Goal: Check status: Check status

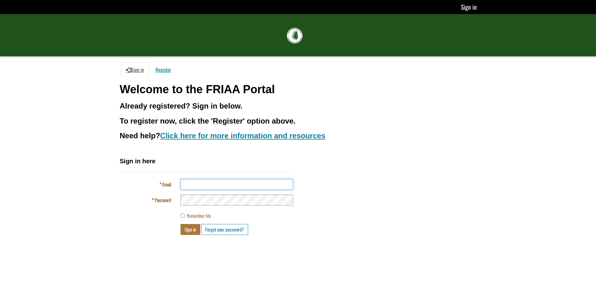
type input "**********"
click at [193, 230] on button "Sign in" at bounding box center [190, 229] width 20 height 11
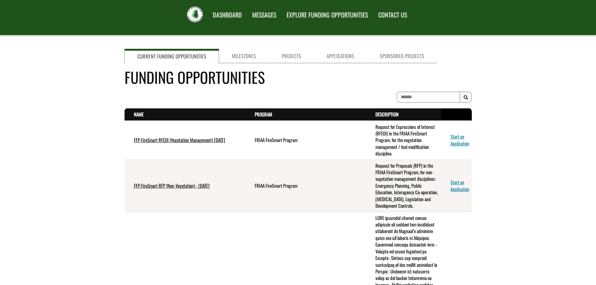
scroll to position [31, 0]
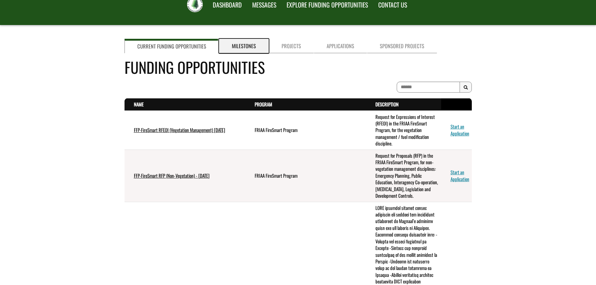
click at [241, 48] on link "Milestones" at bounding box center [244, 46] width 50 height 14
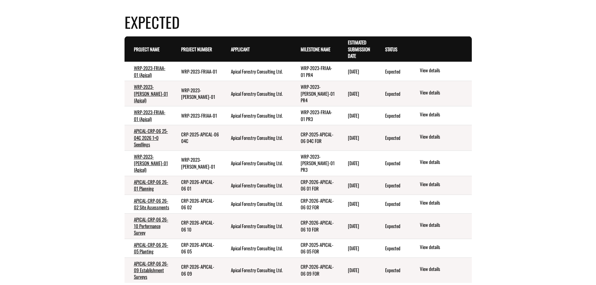
scroll to position [156, 0]
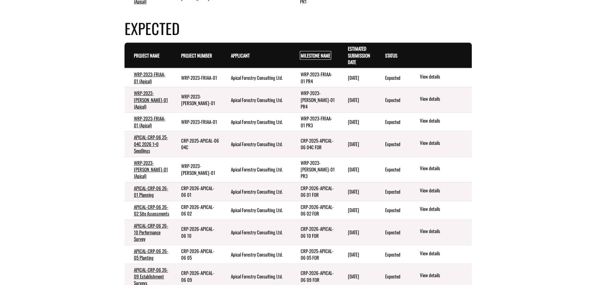
click at [321, 57] on link "Milestone Name . sort descending" at bounding box center [315, 55] width 30 height 7
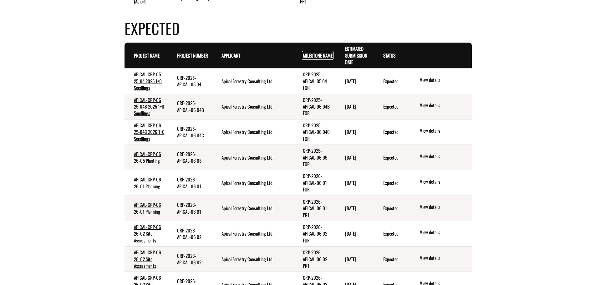
click at [326, 58] on link "Milestone Name . sort descending" at bounding box center [318, 55] width 30 height 7
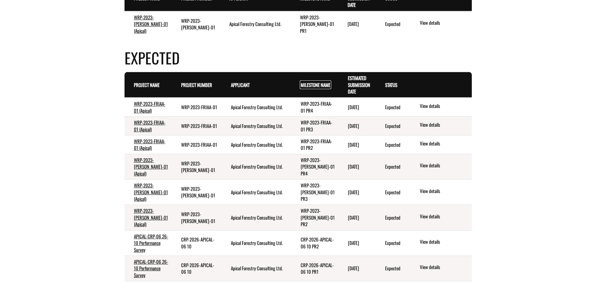
scroll to position [125, 0]
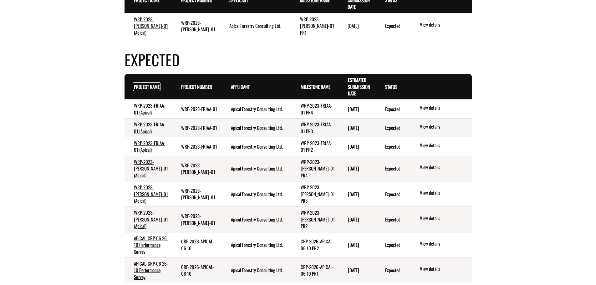
click at [145, 86] on link "Project Name . sort descending" at bounding box center [147, 86] width 26 height 7
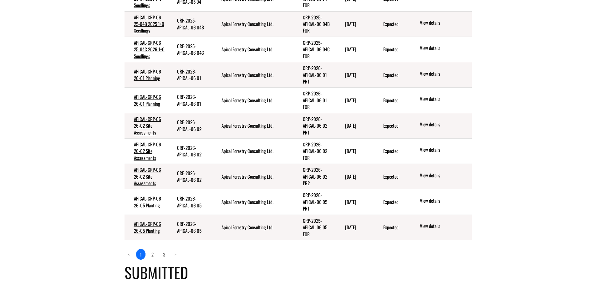
scroll to position [250, 0]
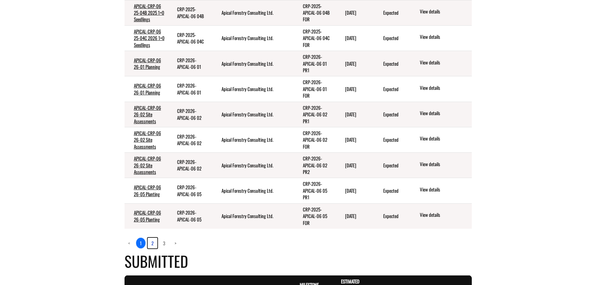
click at [156, 244] on link "2" at bounding box center [153, 243] width 10 height 11
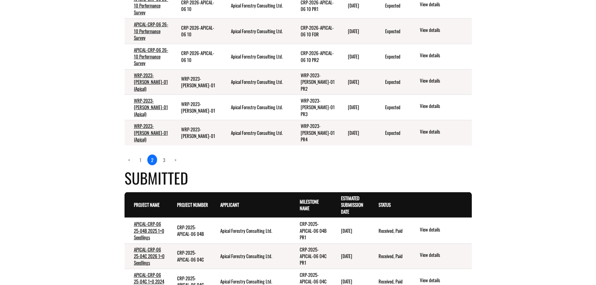
scroll to position [347, 0]
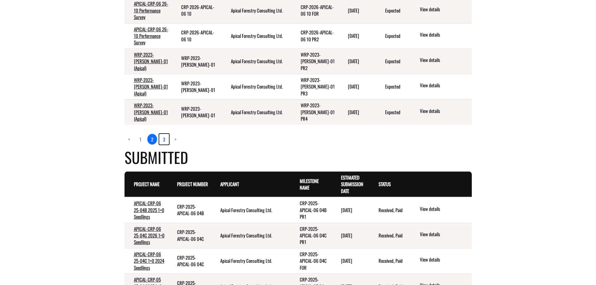
click at [162, 144] on link "3" at bounding box center [164, 139] width 10 height 11
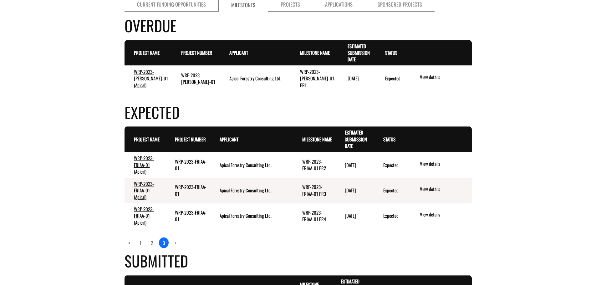
scroll to position [0, 0]
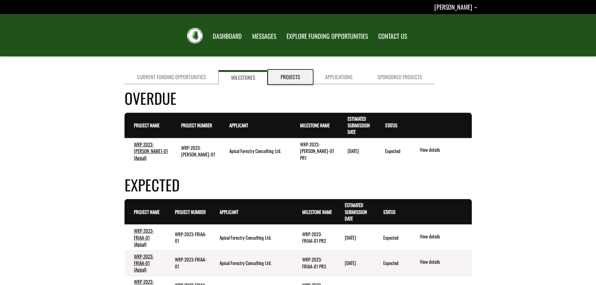
click at [282, 78] on link "Projects" at bounding box center [290, 77] width 44 height 14
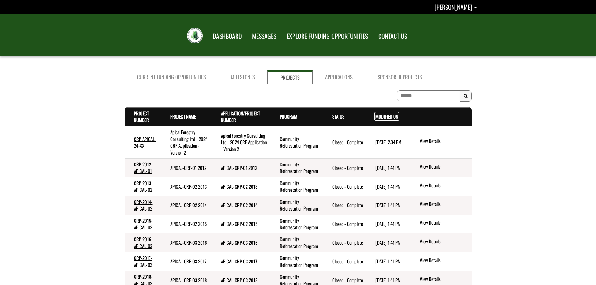
click at [386, 114] on link "Modified On . sort descending" at bounding box center [386, 116] width 23 height 7
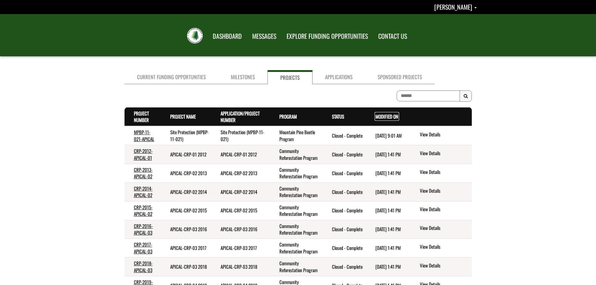
click at [383, 115] on link "Modified On . sort descending" at bounding box center [386, 116] width 23 height 7
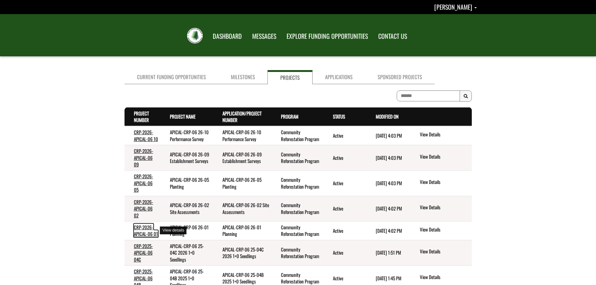
click at [142, 233] on link "CRP-2026-APICAL-06 01" at bounding box center [146, 230] width 24 height 13
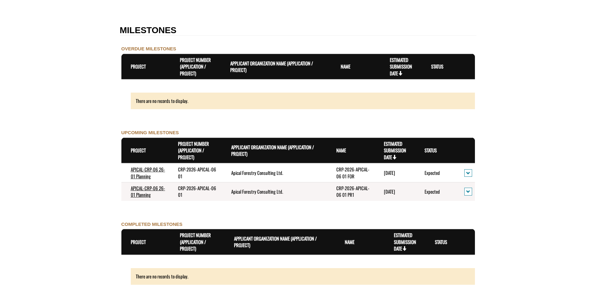
scroll to position [594, 0]
